Goal: Communication & Community: Answer question/provide support

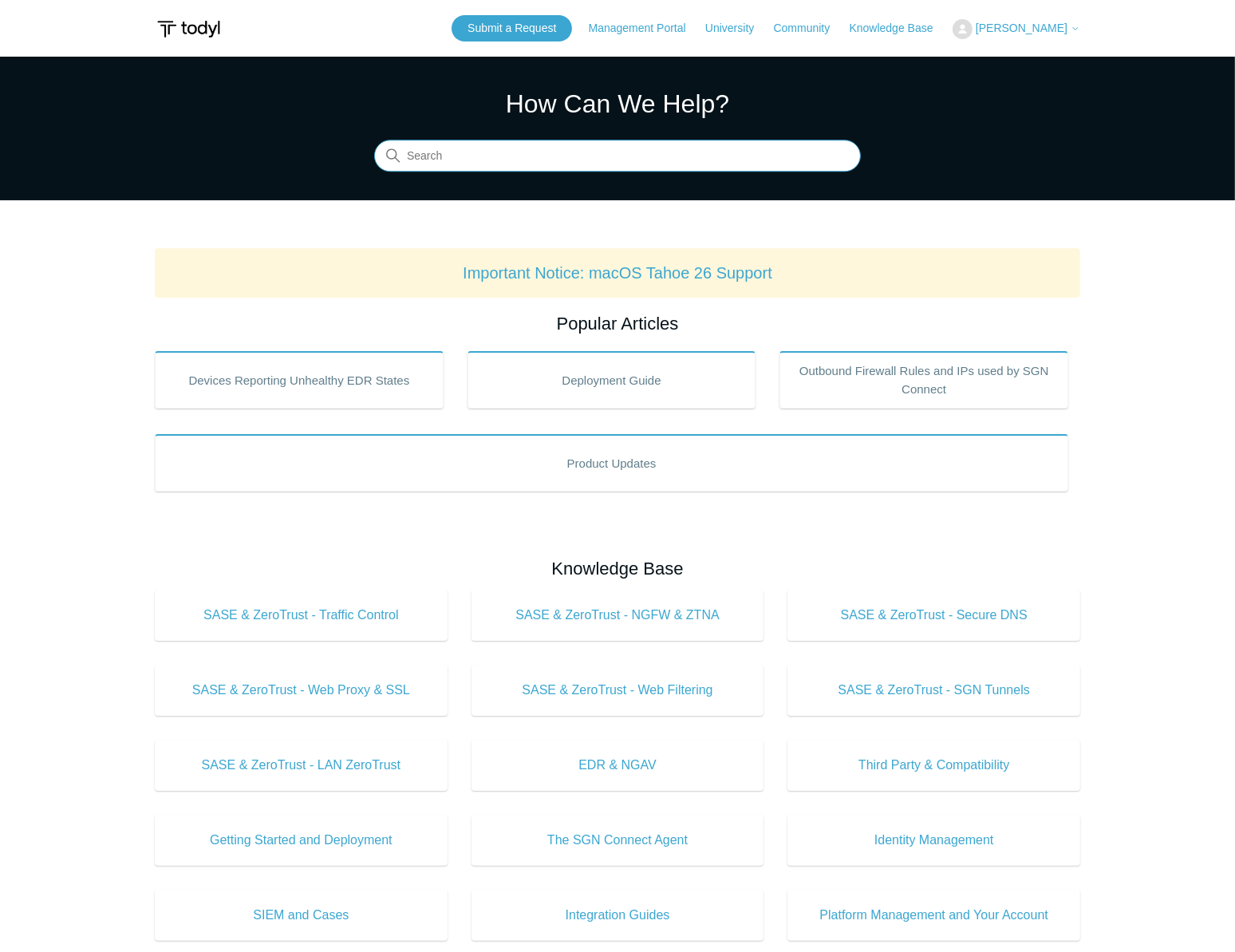
click at [558, 168] on input "Search" at bounding box center [618, 156] width 487 height 32
type input "Logs"
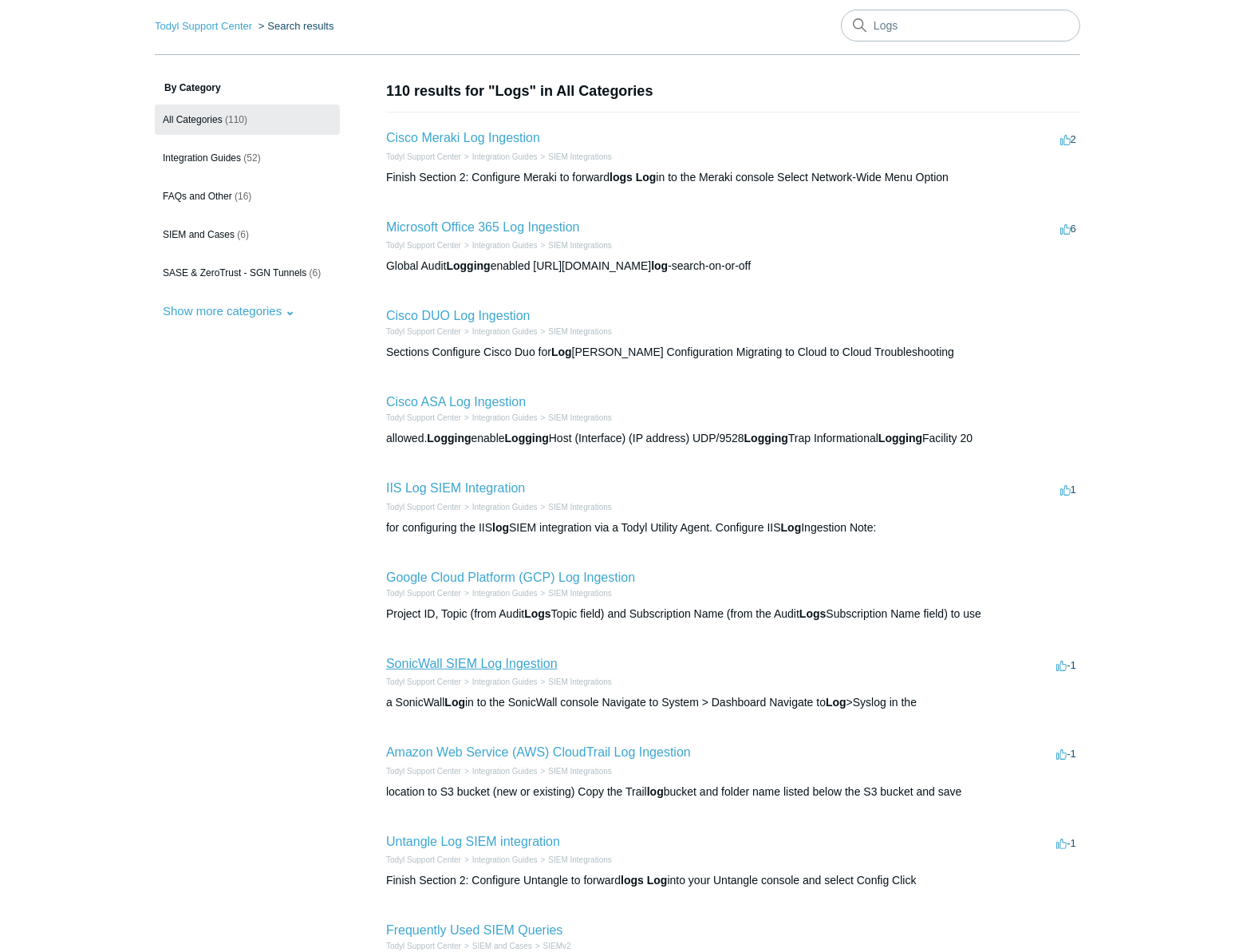
scroll to position [56, 0]
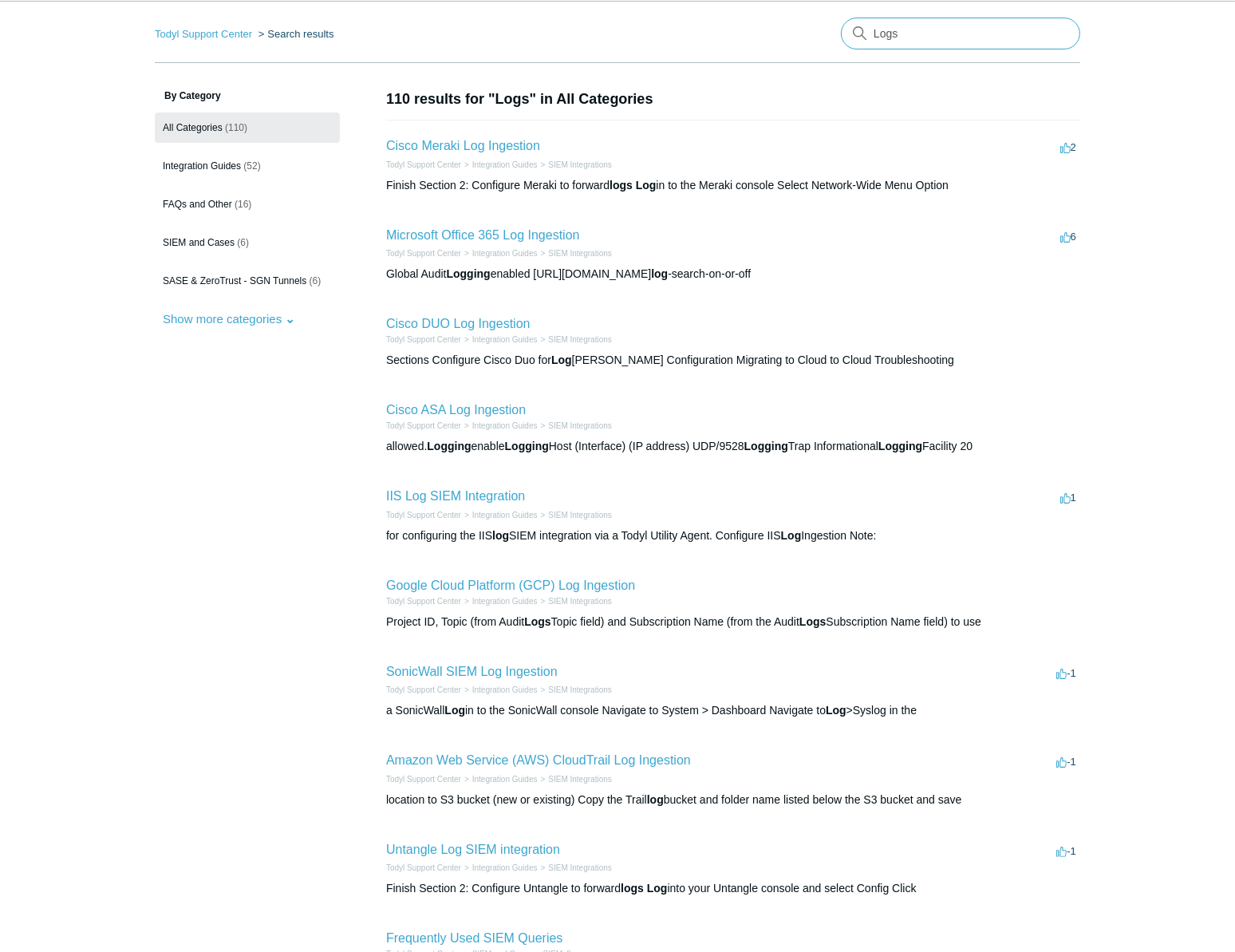
click at [951, 22] on input "Logs" at bounding box center [961, 34] width 240 height 32
type input "export logs"
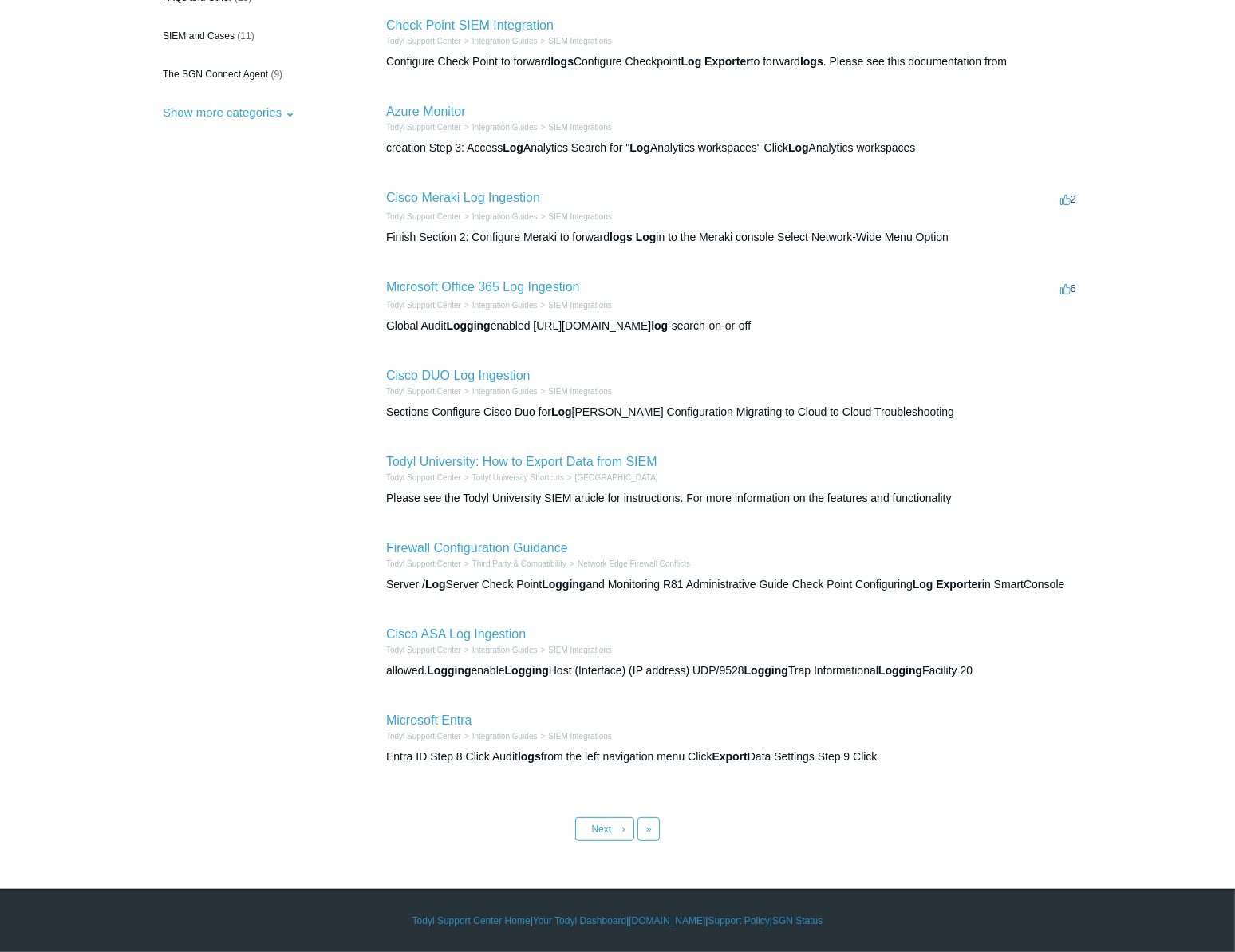
scroll to position [279, 0]
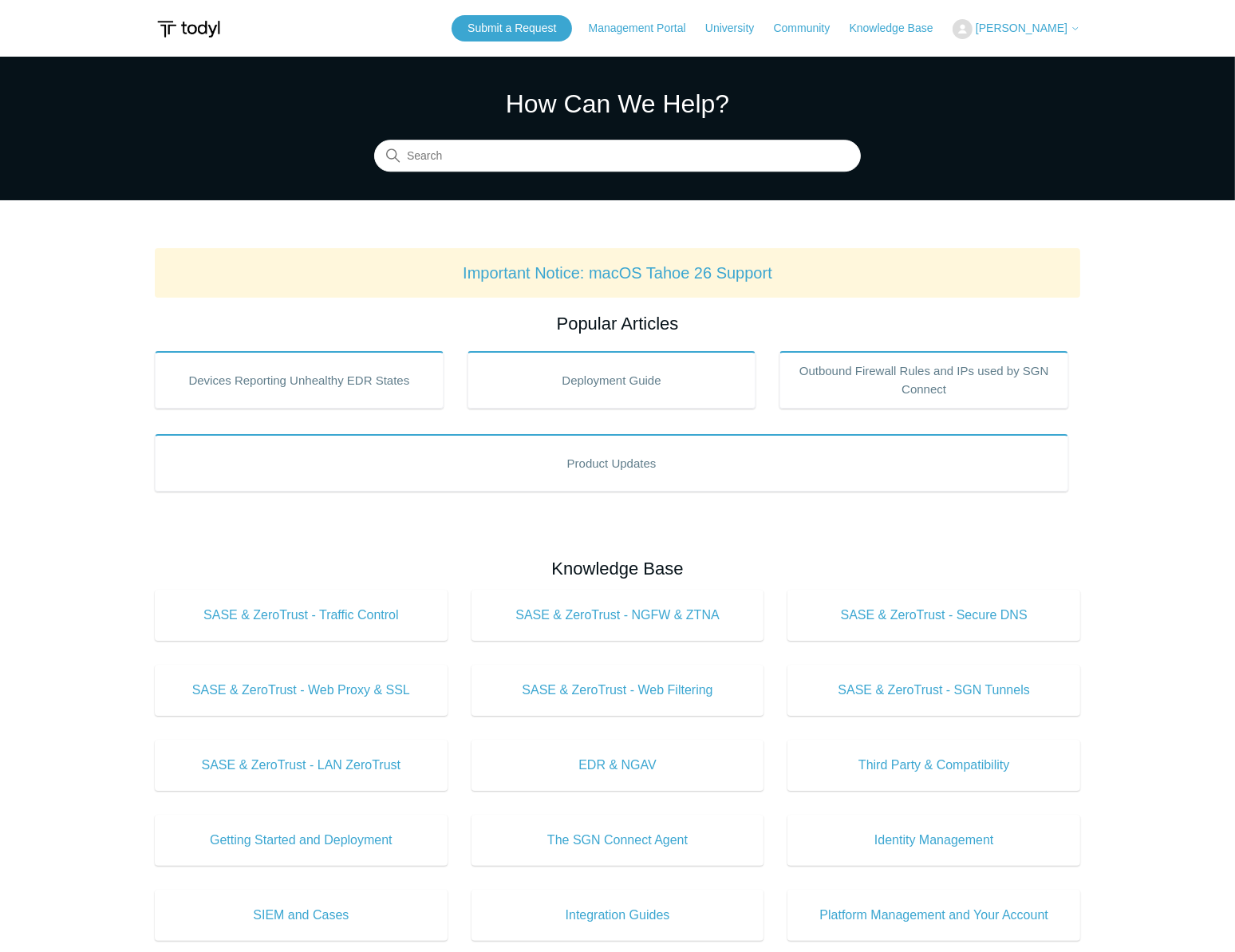
click at [1022, 26] on span "[PERSON_NAME]" at bounding box center [1022, 28] width 92 height 13
click at [1023, 54] on link "My Support Requests" at bounding box center [1031, 63] width 155 height 28
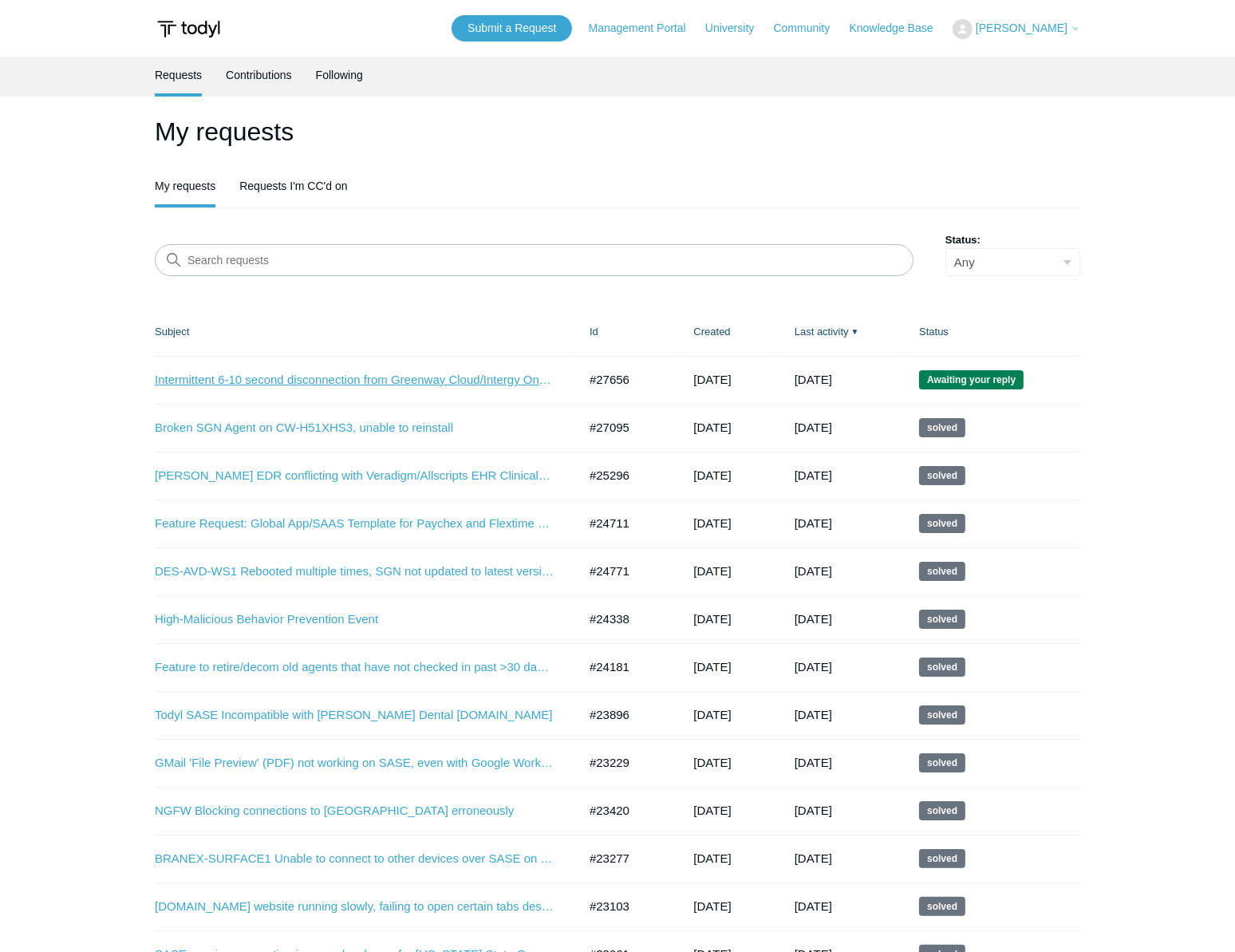
click at [477, 387] on link "Intermittent 6-10 second disconnection from Greenway Cloud/Intergy On Demand (A…" at bounding box center [354, 380] width 399 height 19
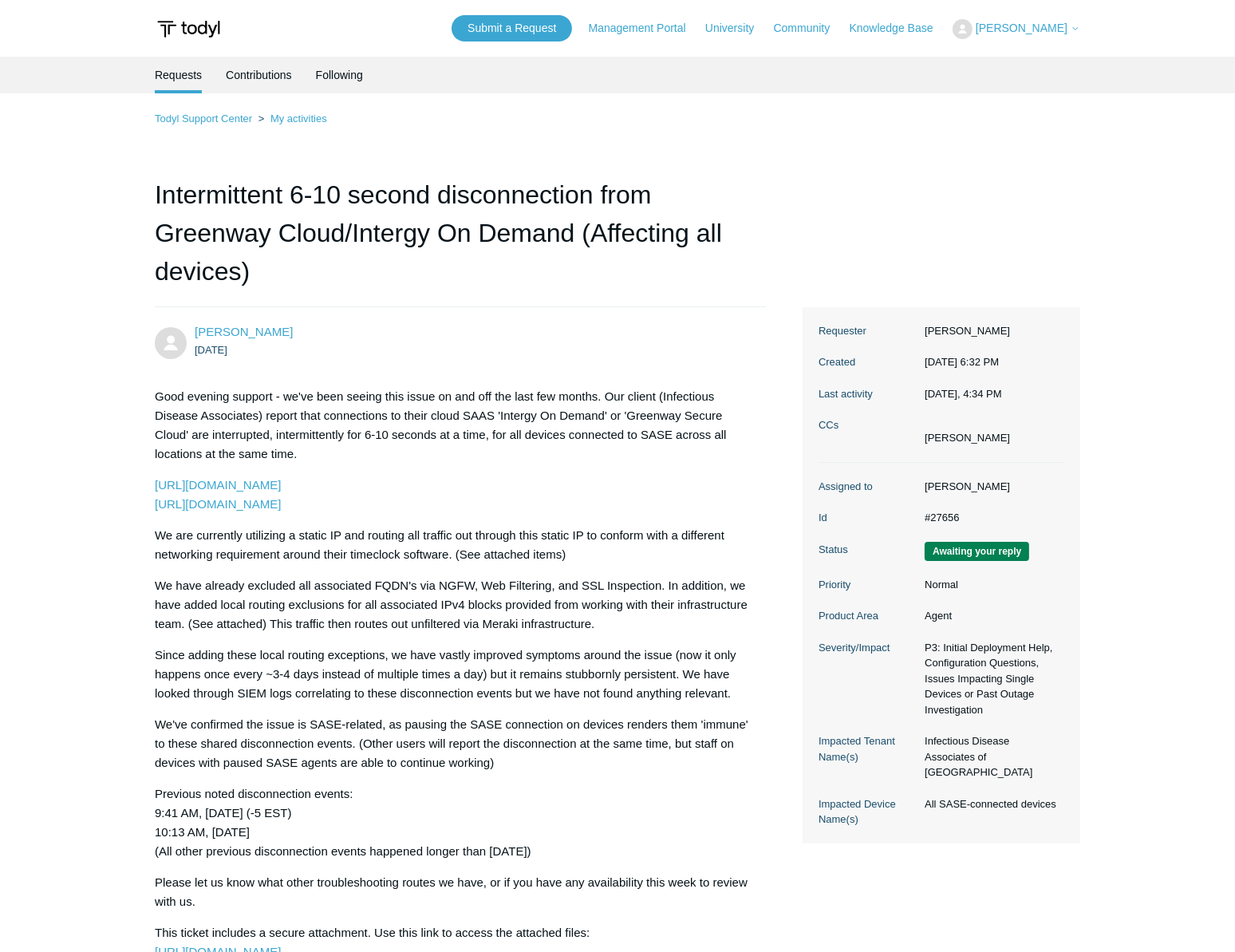
click at [763, 471] on div "Alex Houston 1 day ago Good evening support - we've been seeing this issue on a…" at bounding box center [460, 648] width 611 height 650
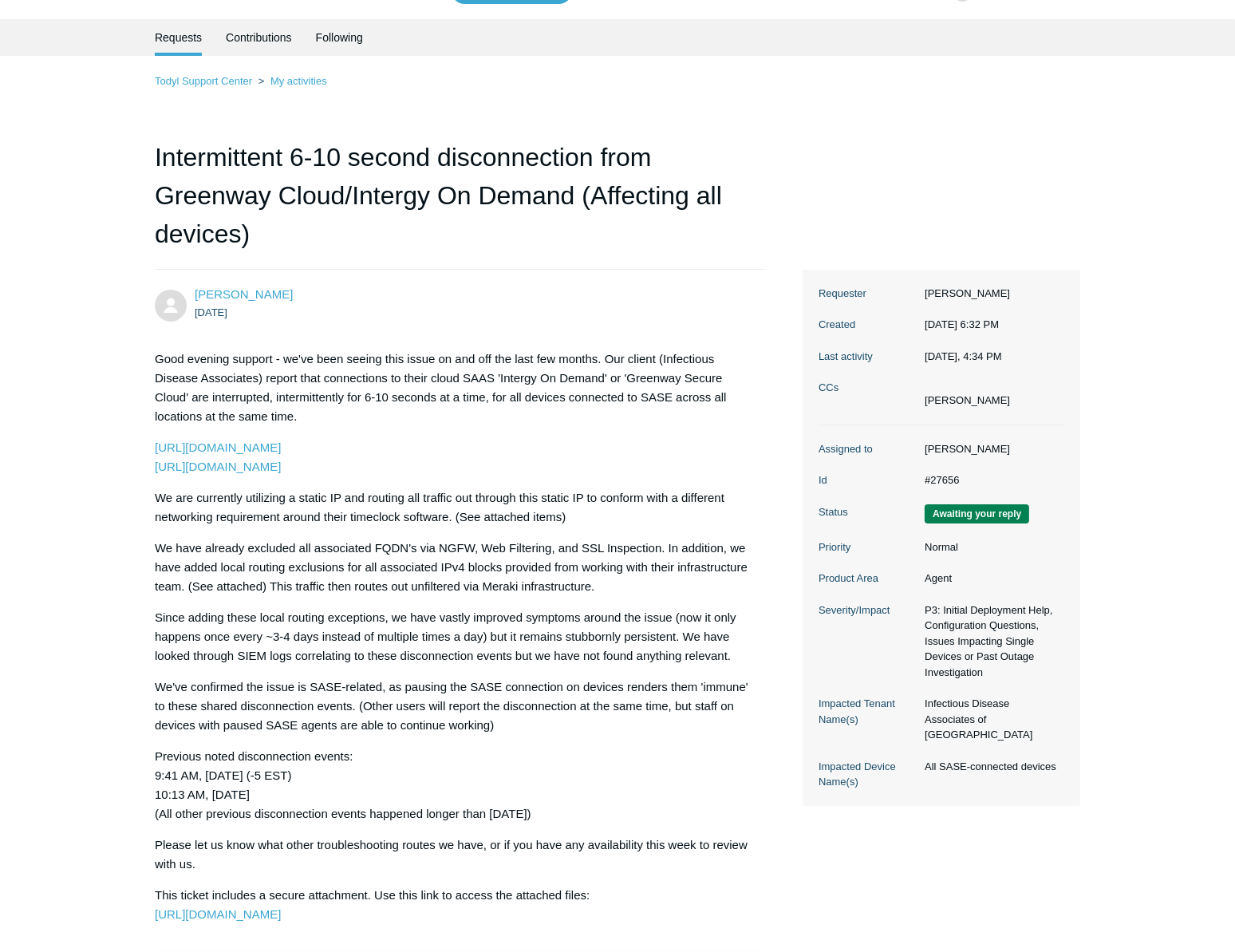
scroll to position [72, 0]
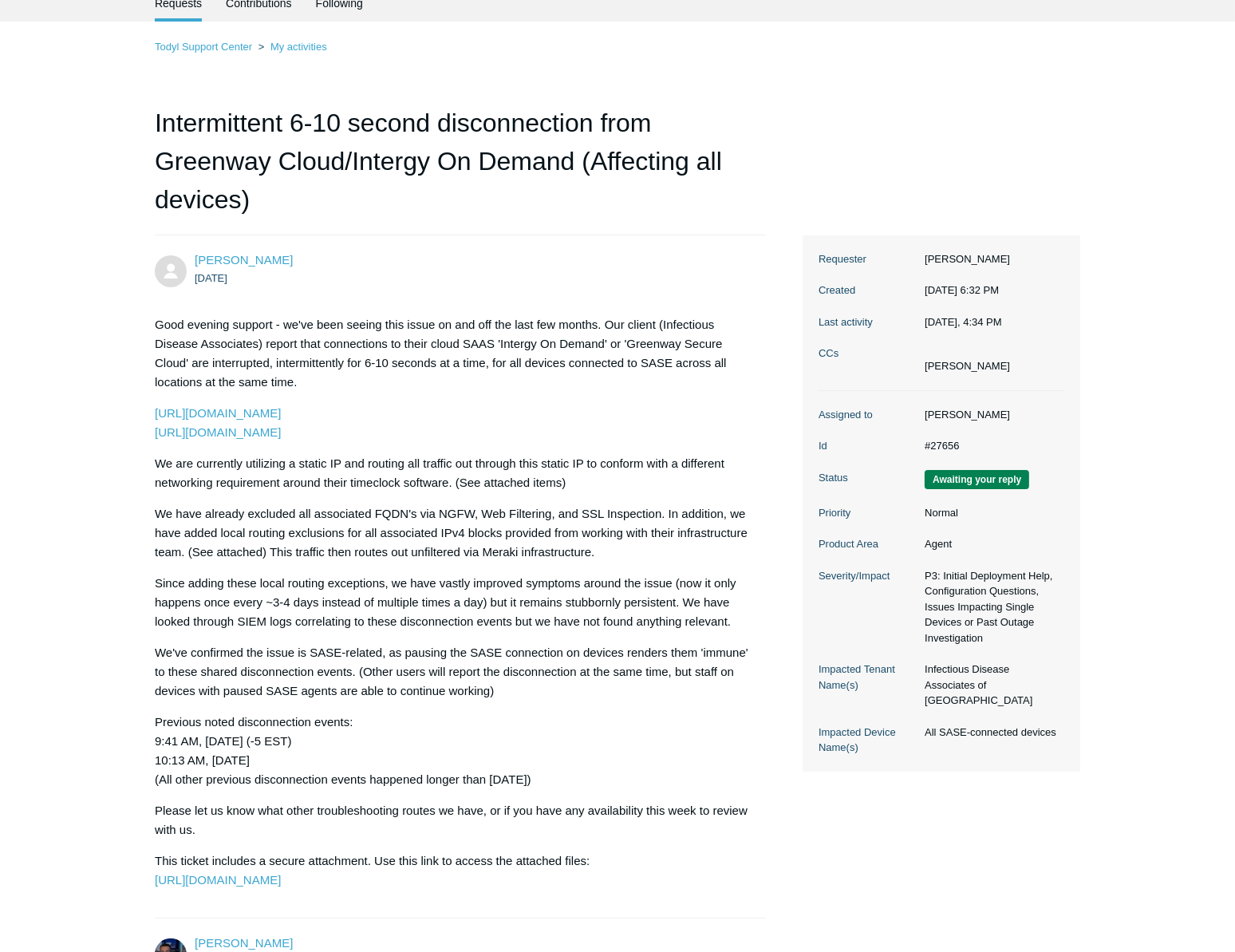
click at [1061, 558] on dl "Assigned to Connor Davis Id #27656 Status Awaiting your reply Priority Normal P…" at bounding box center [941, 581] width 245 height 380
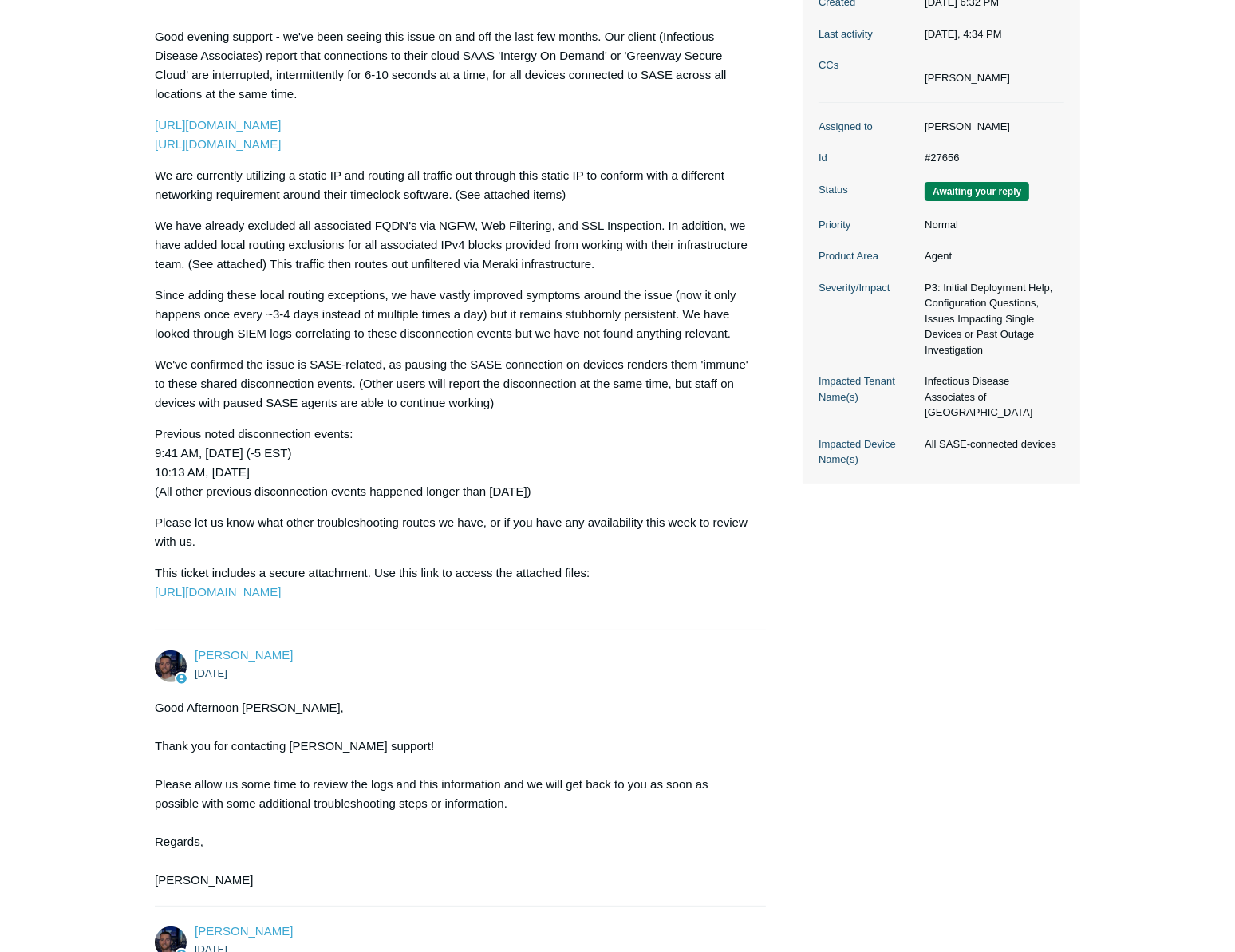
scroll to position [362, 0]
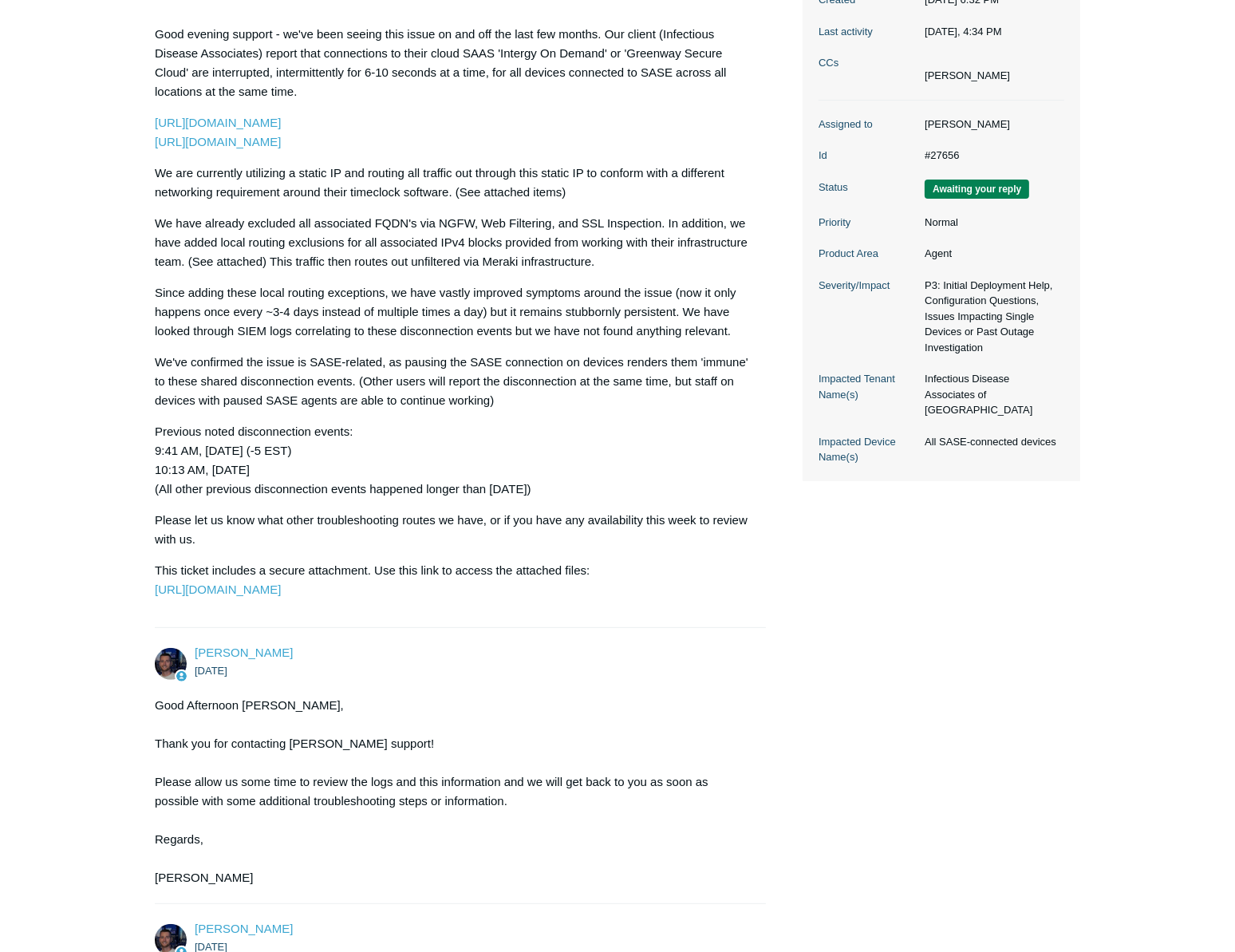
click at [663, 424] on p "Previous noted disconnection events: 9:41 AM, 8-22-2025 (-5 EST) 10:13 AM, 8-19…" at bounding box center [452, 461] width 595 height 77
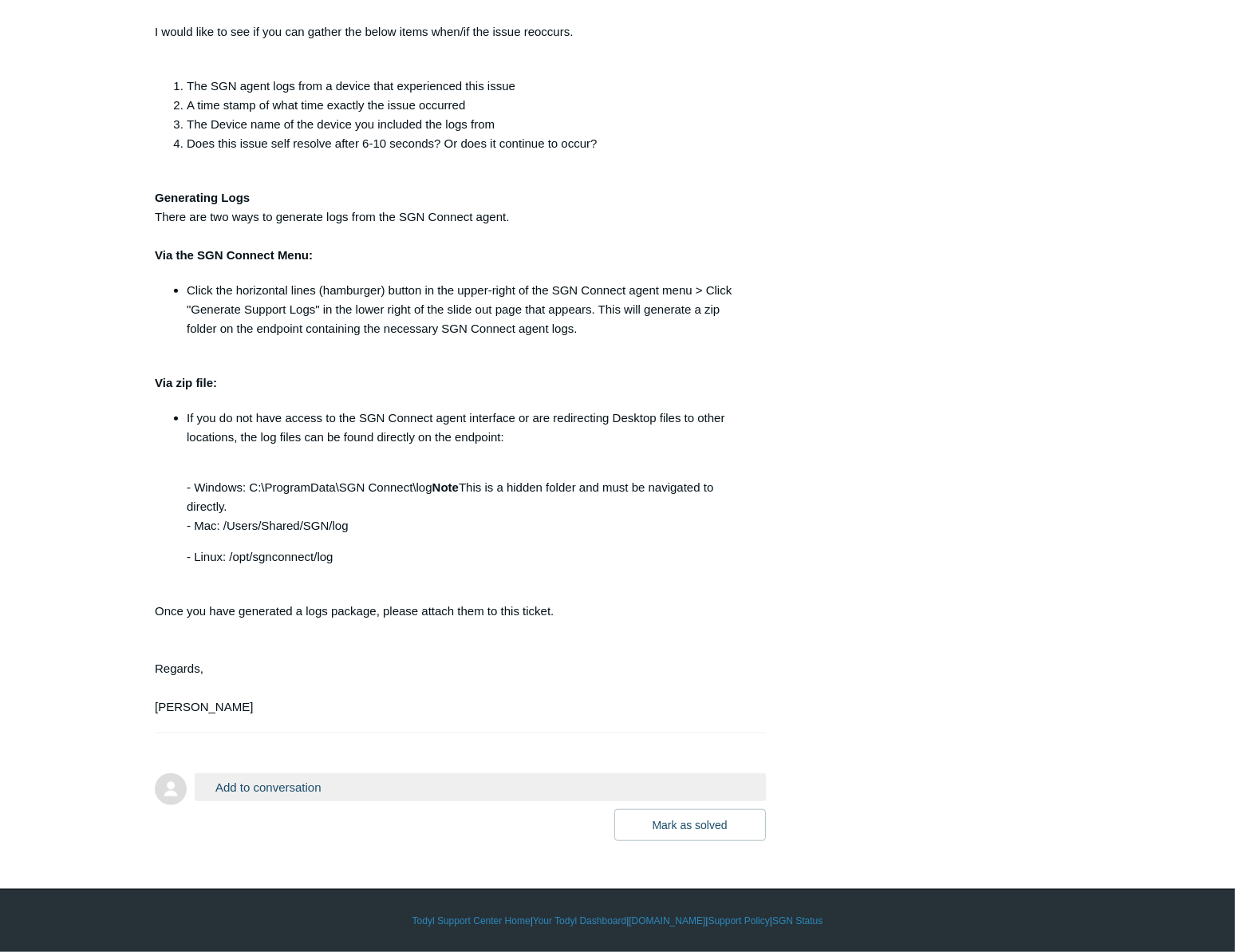
scroll to position [1387, 0]
click at [297, 792] on button "Add to conversation" at bounding box center [480, 787] width 571 height 28
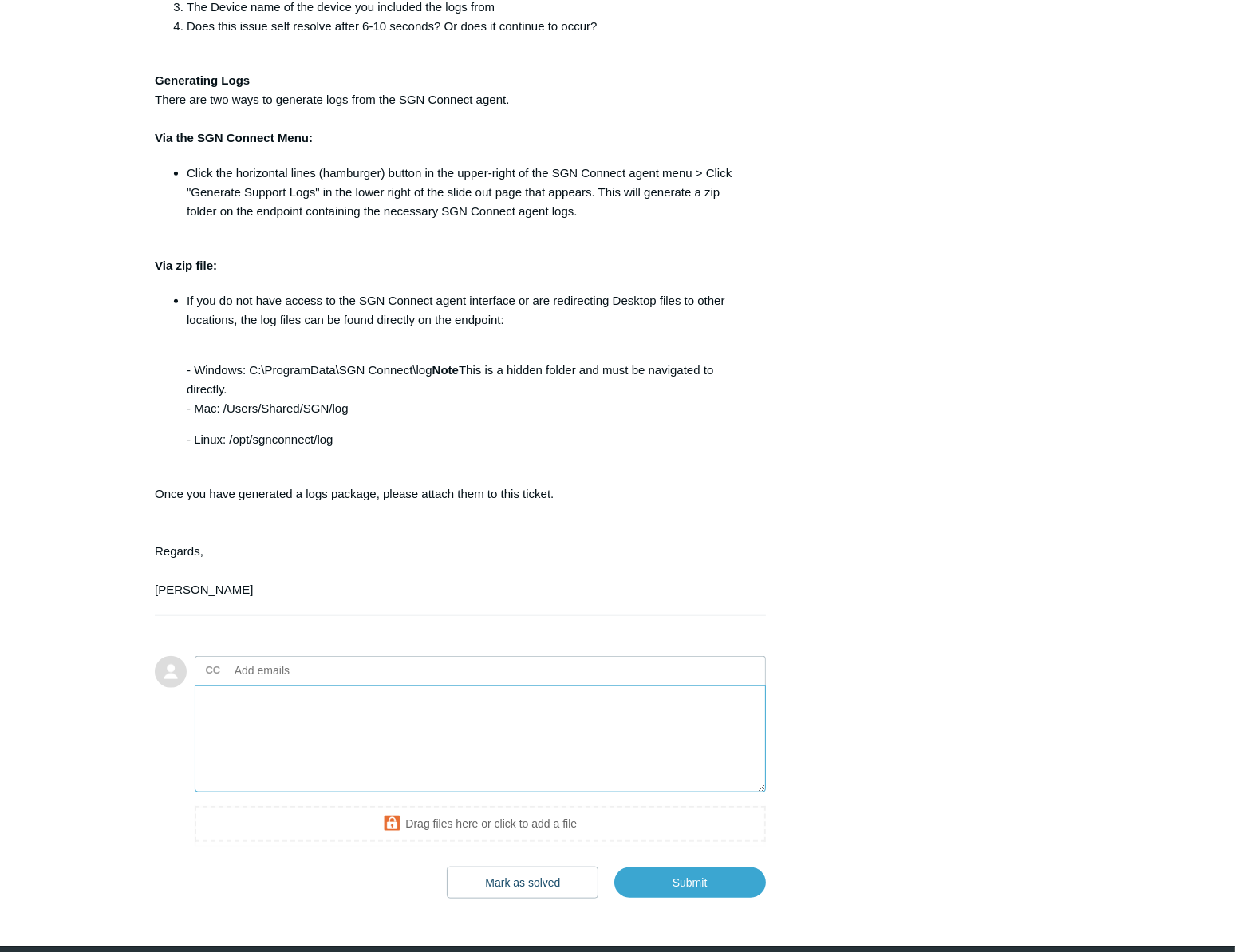
scroll to position [1561, 0]
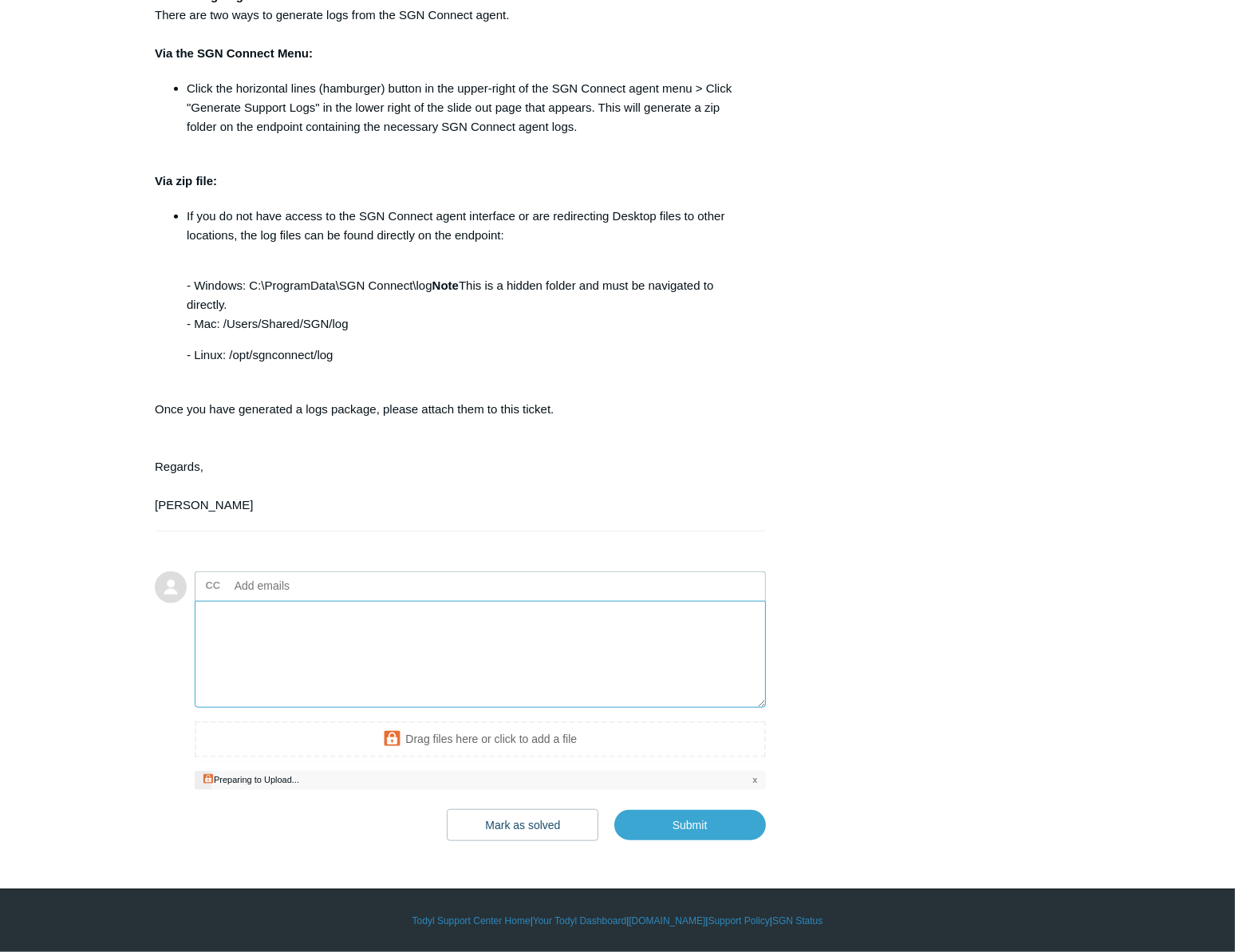
click at [373, 655] on textarea "Add your reply" at bounding box center [480, 654] width 571 height 108
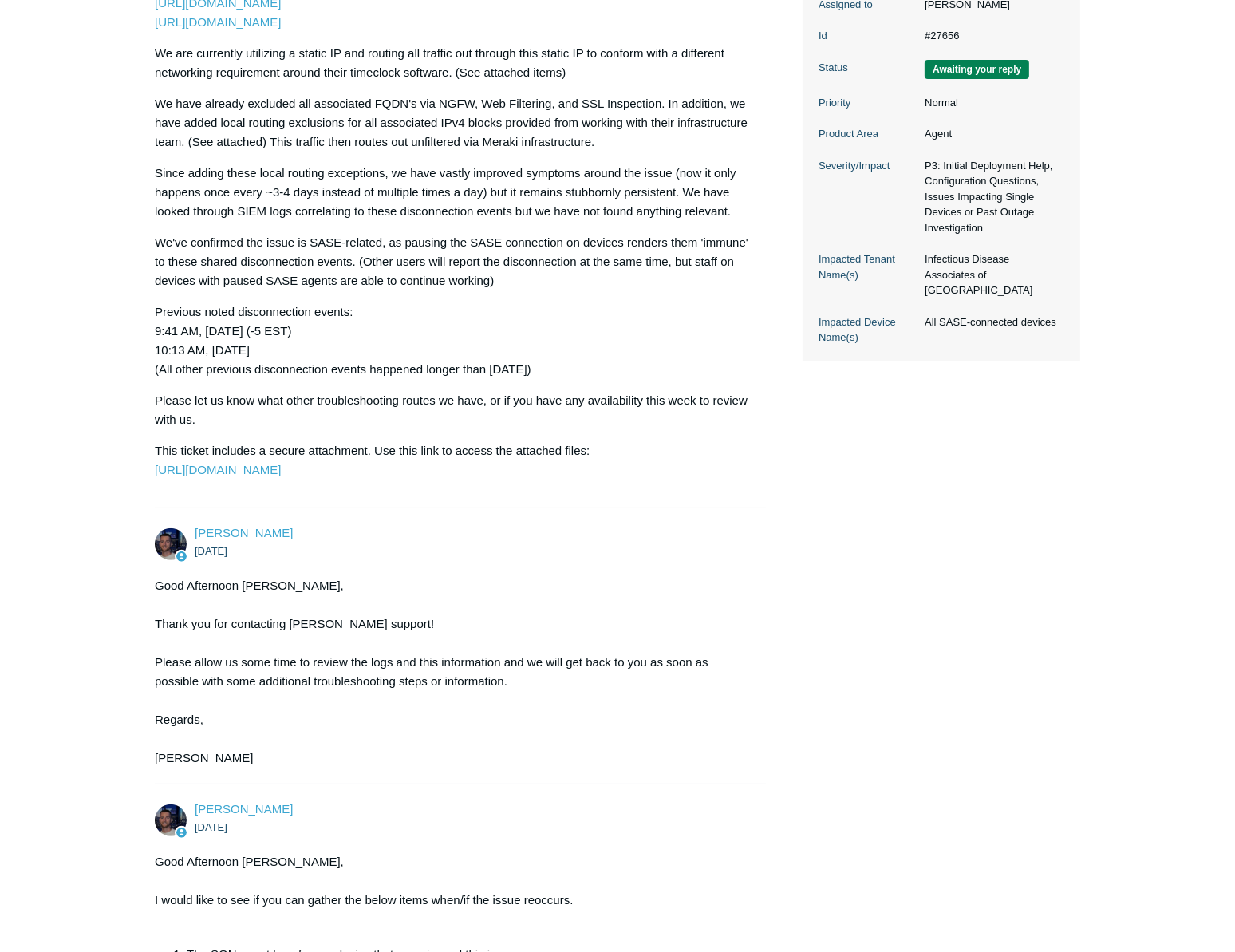
scroll to position [429, 0]
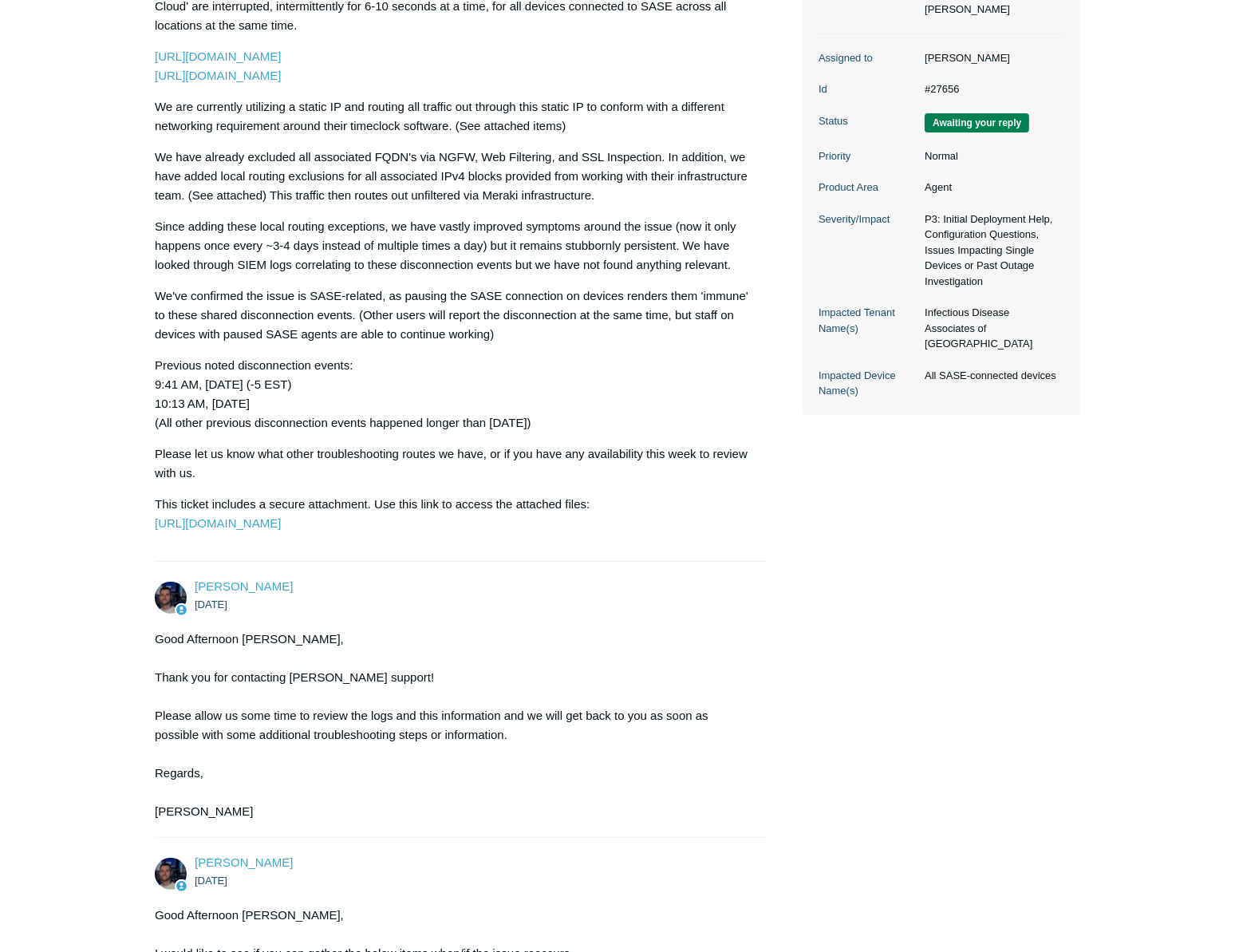
drag, startPoint x: 278, startPoint y: 407, endPoint x: 137, endPoint y: 390, distance: 142.0
click at [137, 390] on main "Requests Contributions Following Todyl Support Center My activities Intermitten…" at bounding box center [617, 796] width 1235 height 2336
copy p "9:41 AM, 8-22-2025 (-5 EST) 10:13 AM, 8-19-2025"
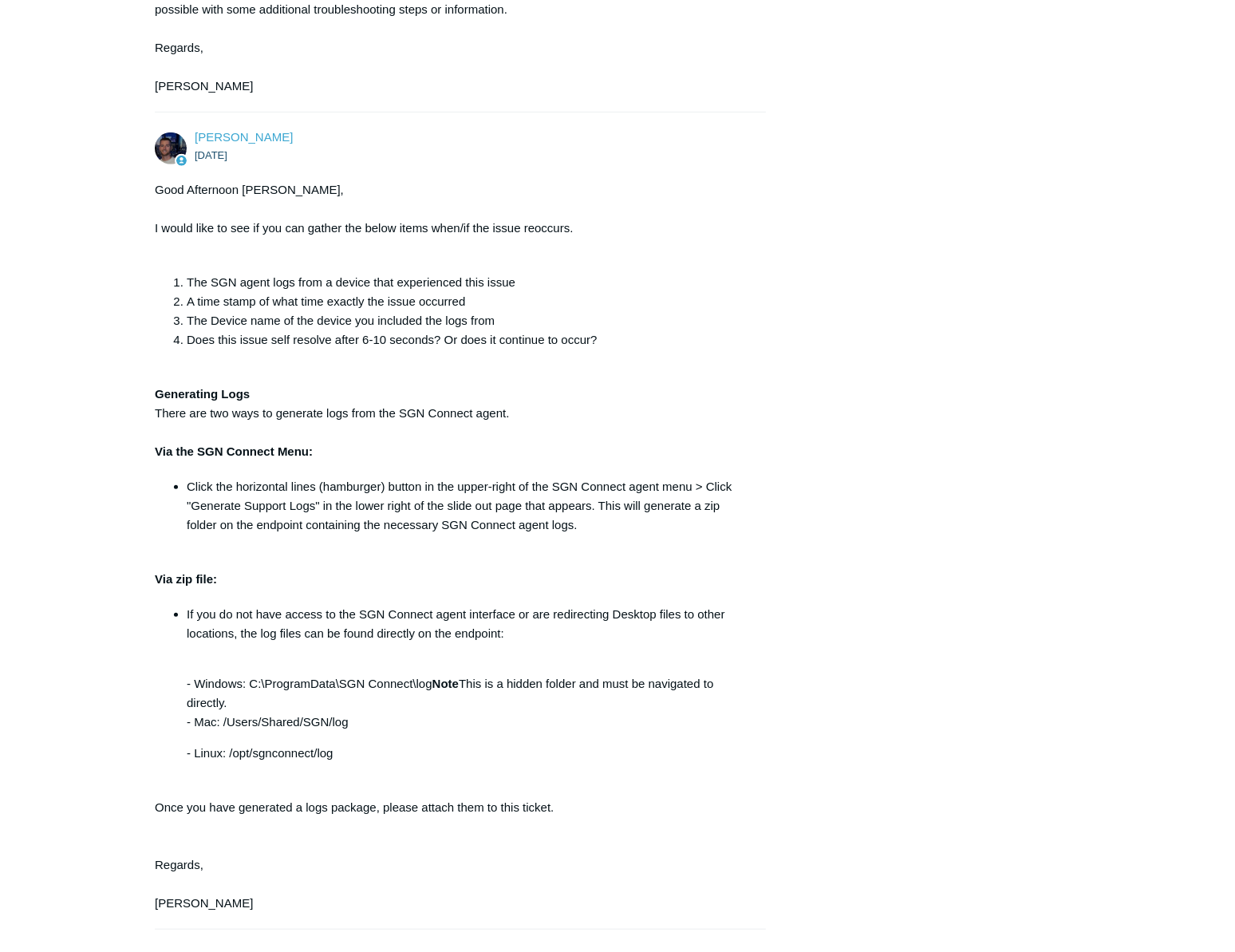
scroll to position [1589, 0]
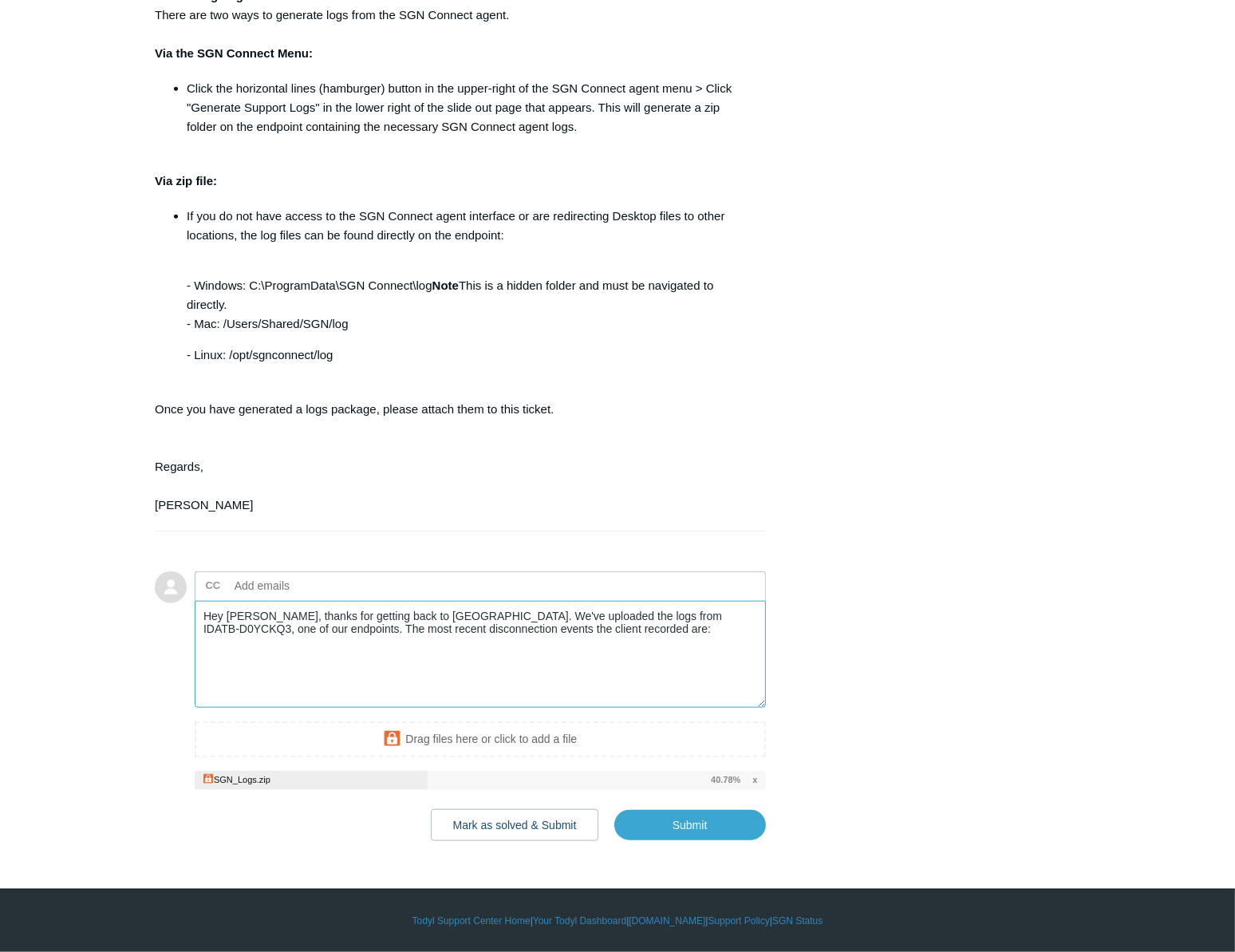
click at [311, 671] on textarea "Hey Connor, thanks for getting back to us. We've uploaded the logs from IDATB-D…" at bounding box center [480, 654] width 571 height 108
paste textarea "9:41 AM, 8-22-2025 (-5 EST) 10:13 AM, 8-19-2025"
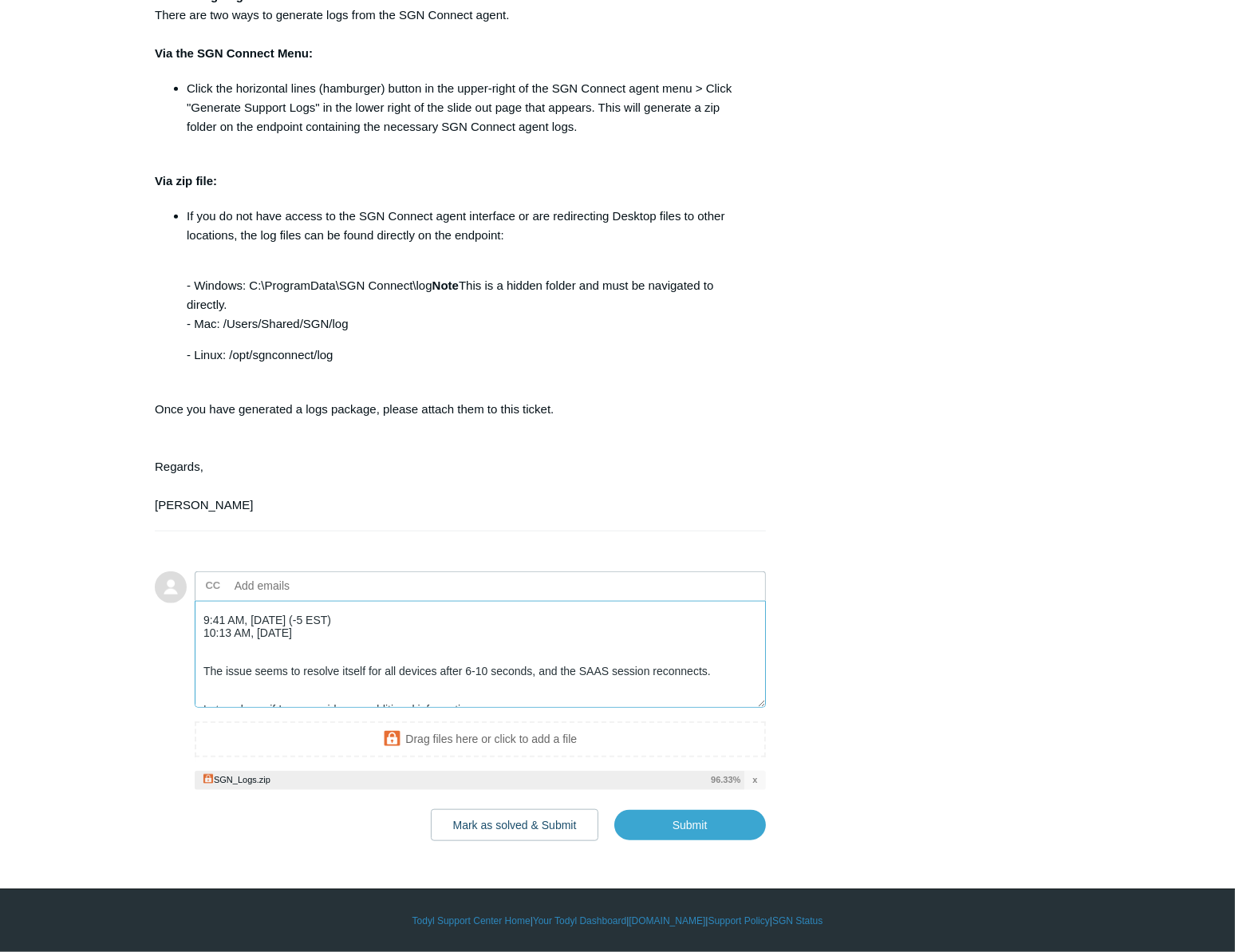
scroll to position [51, 0]
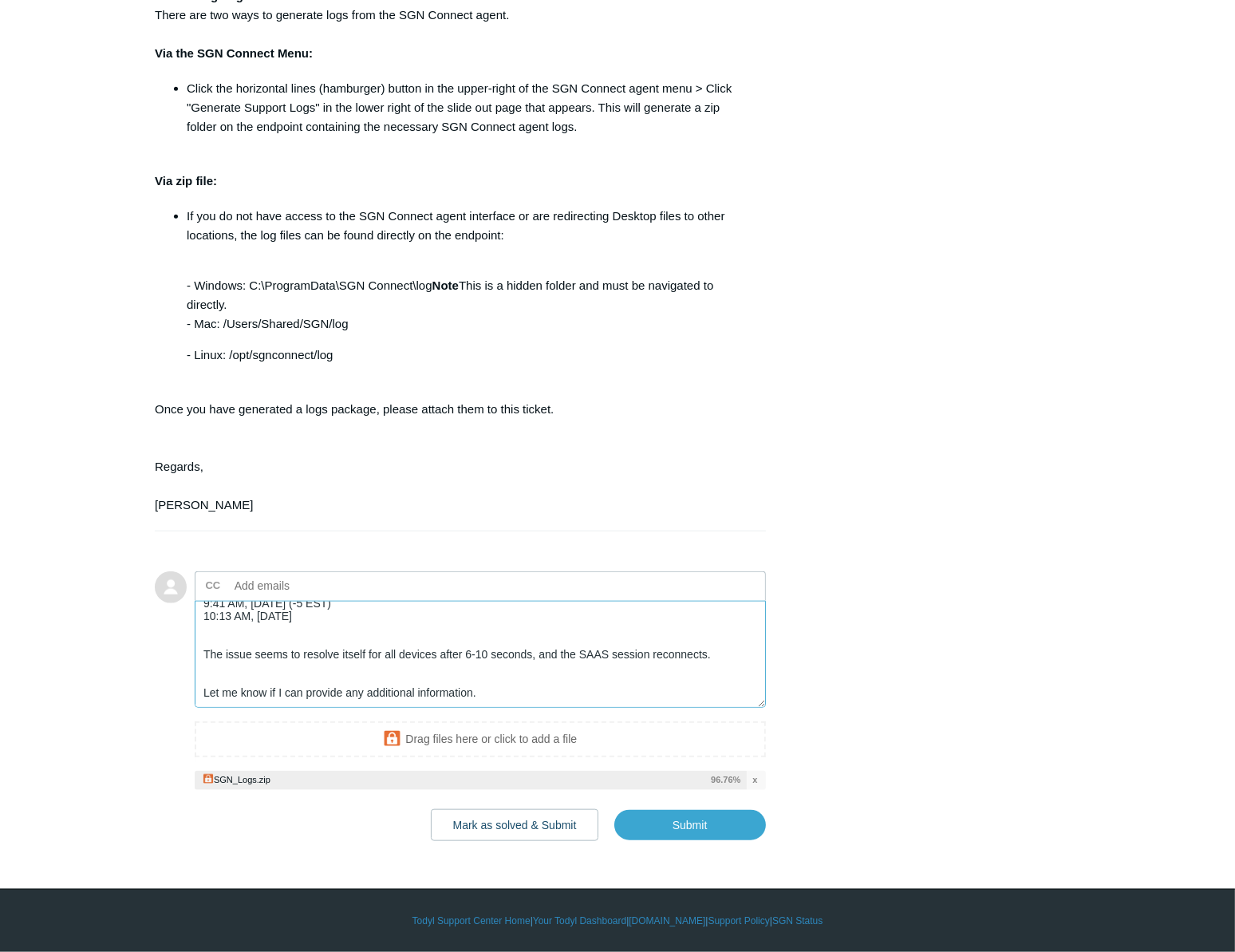
click at [729, 658] on textarea "Hey Connor, thanks for getting back to us. We've uploaded the logs from IDATB-D…" at bounding box center [480, 654] width 571 height 108
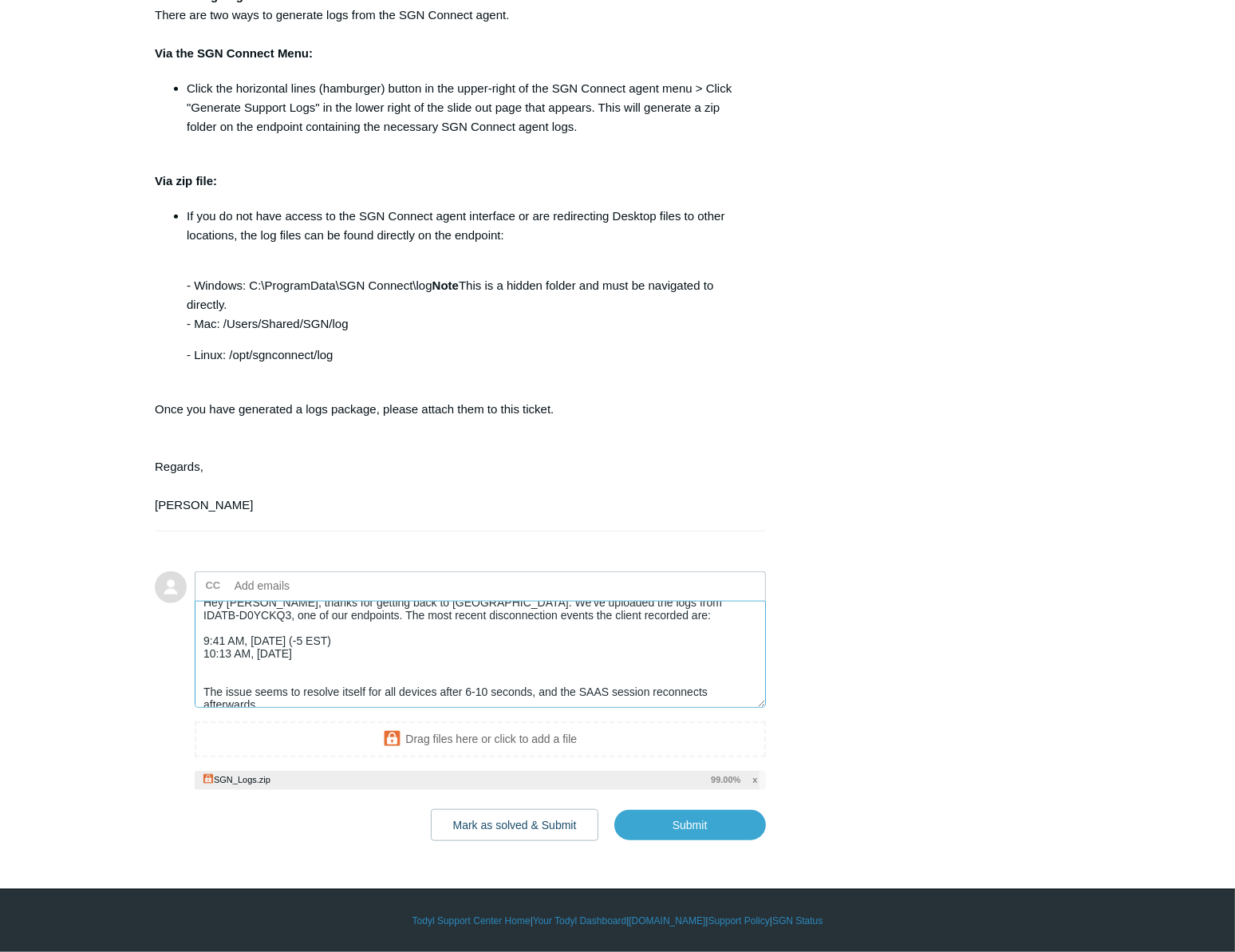
scroll to position [0, 0]
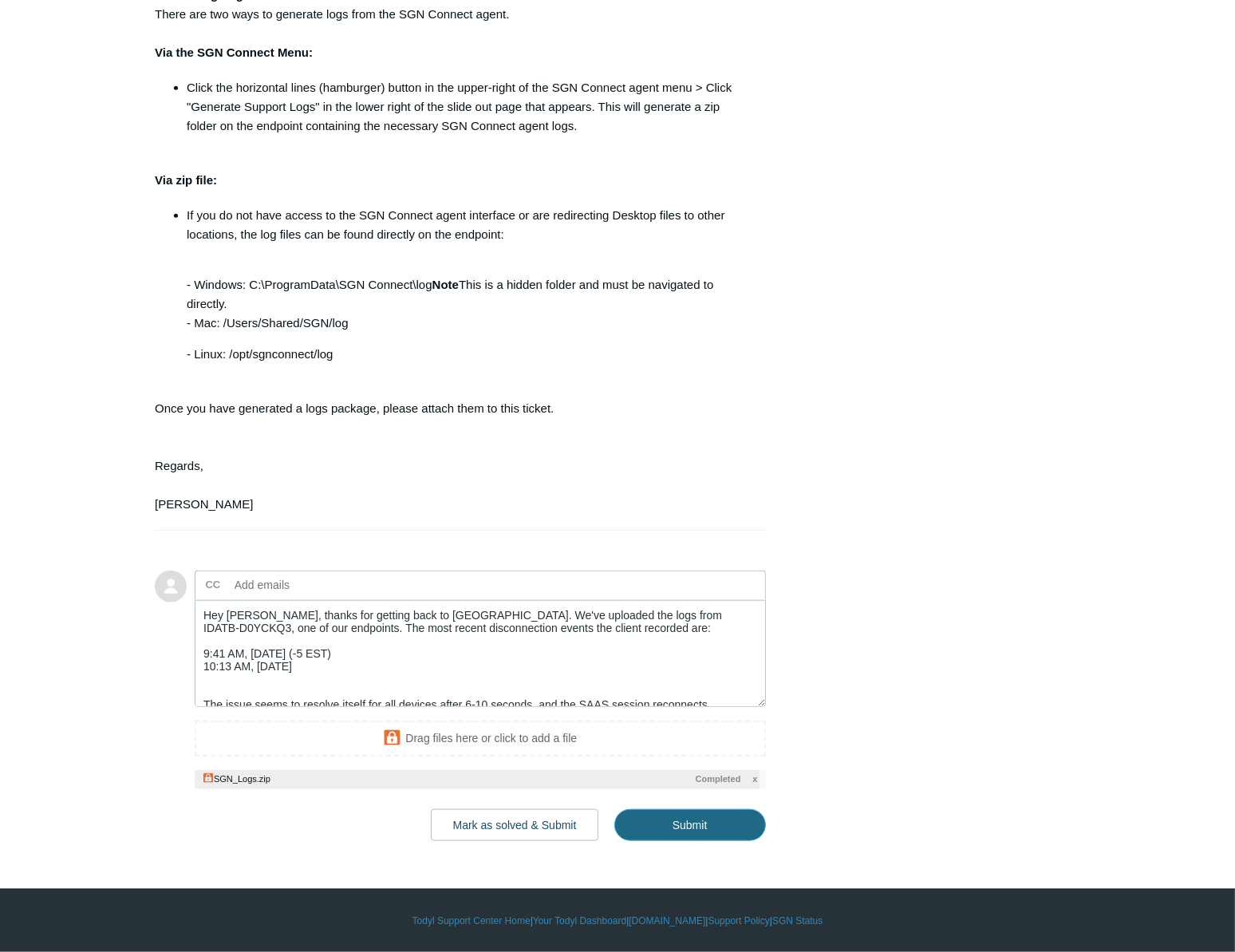
click at [720, 820] on input "Submit" at bounding box center [690, 825] width 152 height 32
type textarea "Hey Connor, thanks for getting back to us. We've uploaded the logs from IDATB-D…"
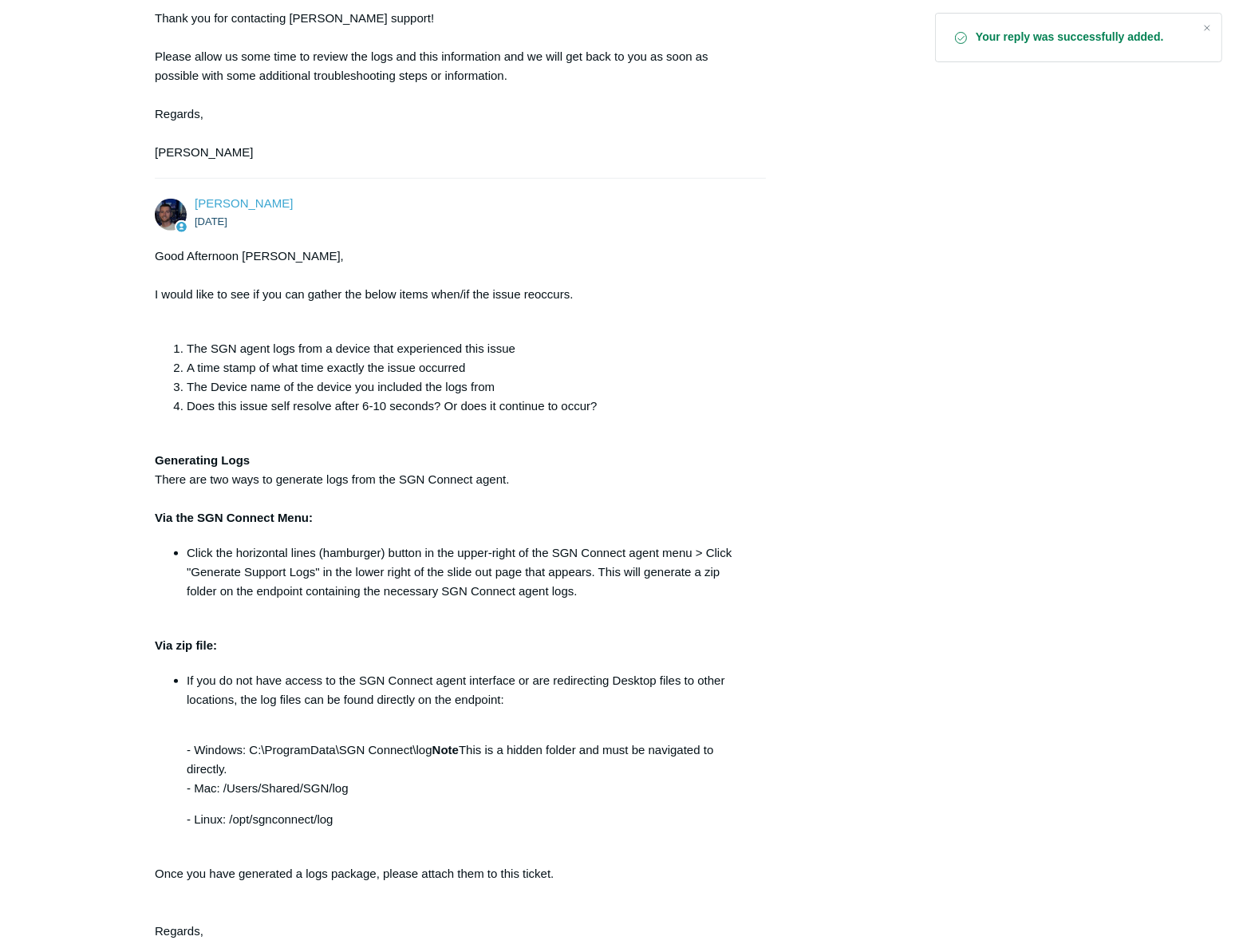
scroll to position [1754, 0]
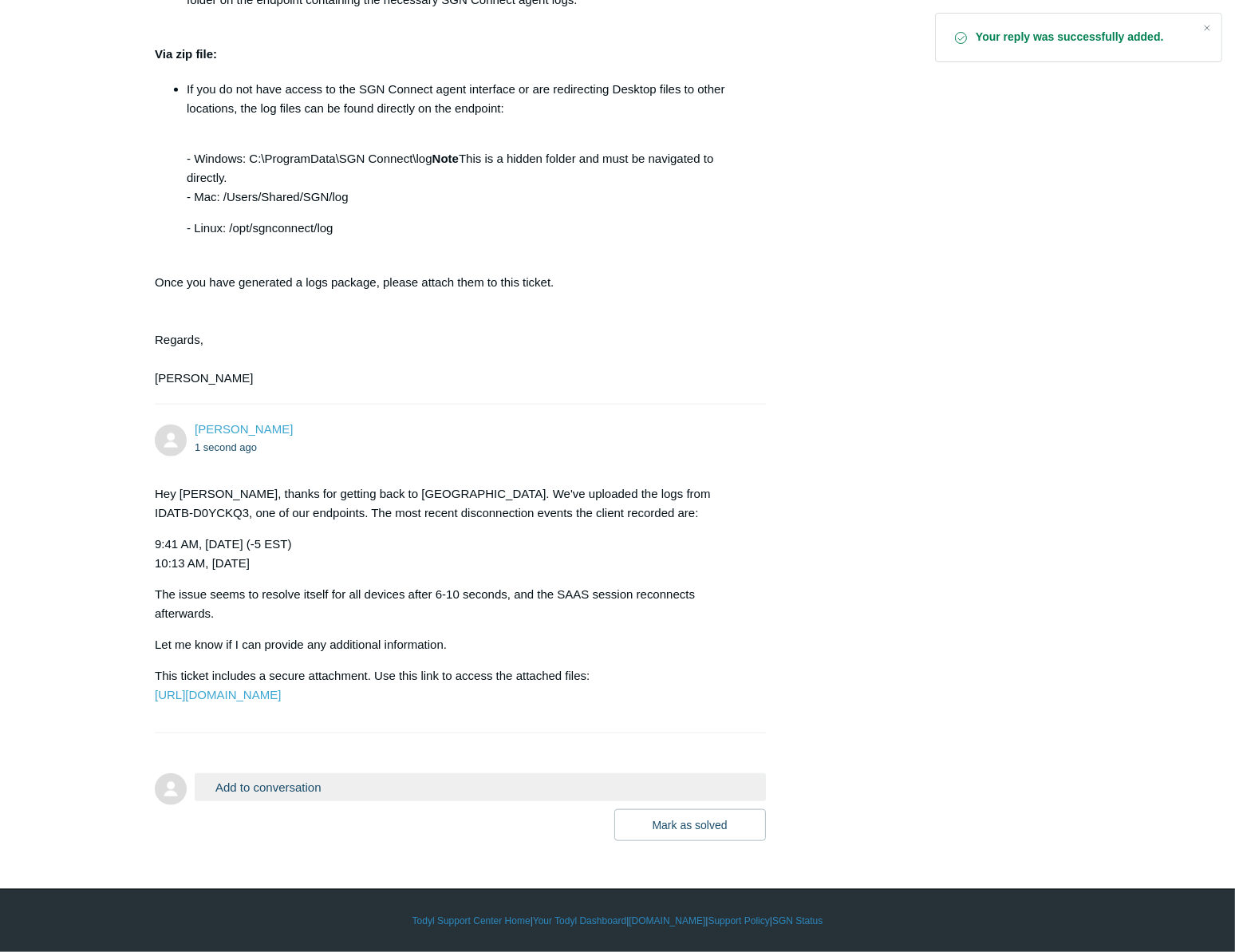
drag, startPoint x: 636, startPoint y: 455, endPoint x: 541, endPoint y: 447, distance: 95.3
click at [541, 484] on p "Hey [PERSON_NAME], thanks for getting back to [GEOGRAPHIC_DATA]. We've uploaded…" at bounding box center [452, 503] width 595 height 38
copy p "IDATB-D0YCKQ3"
